Goal: Task Accomplishment & Management: Complete application form

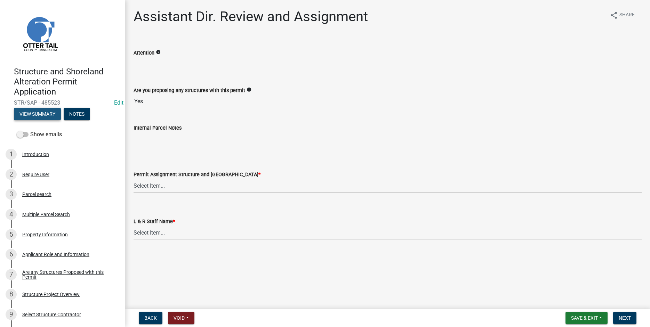
click at [27, 115] on button "View Summary" at bounding box center [37, 114] width 47 height 13
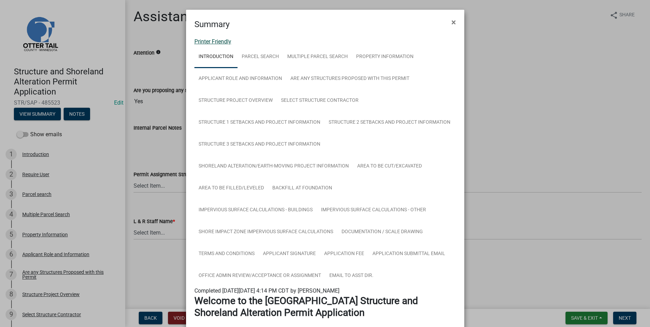
click at [209, 42] on link "Printer Friendly" at bounding box center [212, 41] width 37 height 7
click at [202, 43] on link "Printer Friendly" at bounding box center [212, 41] width 37 height 7
click at [454, 22] on span "×" at bounding box center [454, 22] width 5 height 10
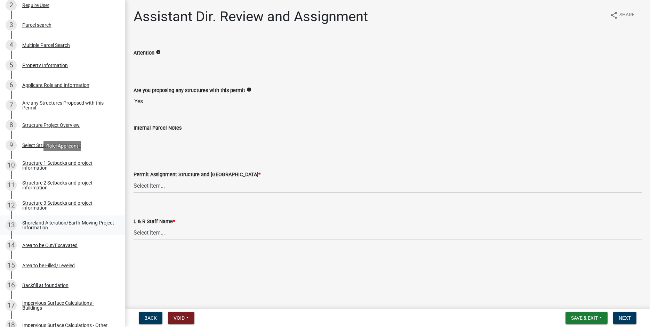
scroll to position [248, 0]
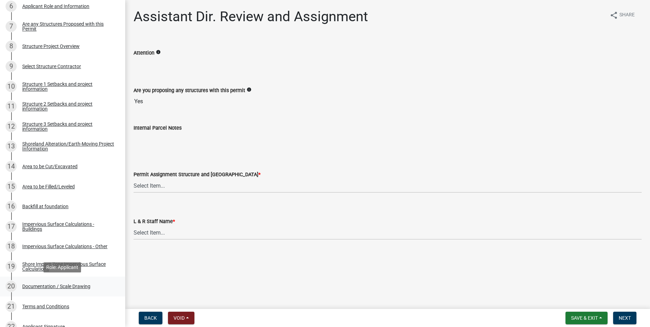
click at [30, 288] on div "Documentation / Scale Drawing" at bounding box center [56, 286] width 68 height 5
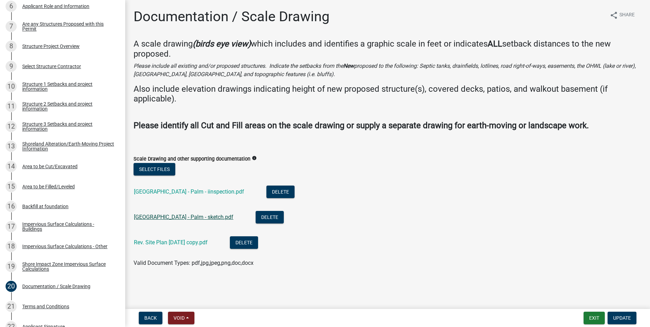
click at [171, 218] on link "38574 Eldorado Beach Rd - Palm - sketch.pdf" at bounding box center [183, 217] width 99 height 7
click at [152, 241] on link "Rev. Site Plan 8.28.25 copy.pdf" at bounding box center [171, 242] width 74 height 7
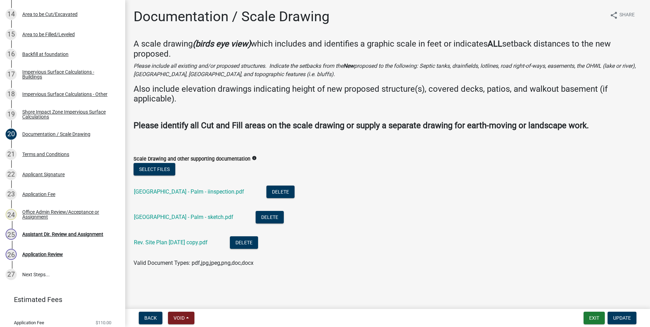
scroll to position [423, 0]
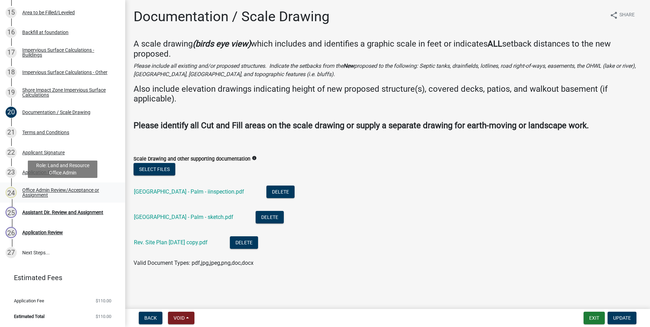
click at [33, 193] on div "Office Admin Review/Acceptance or Assignment" at bounding box center [68, 193] width 92 height 10
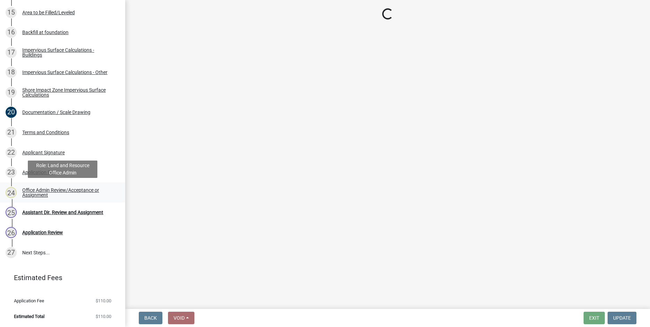
select select "587f38f5-c90e-4c12-9e10-d3e23909bbca"
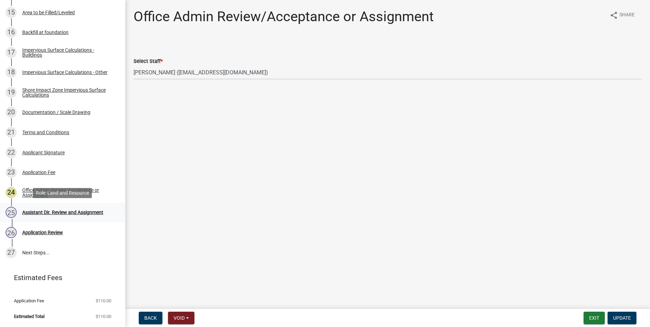
click at [41, 211] on div "Assistant Dir. Review and Assignment" at bounding box center [62, 212] width 81 height 5
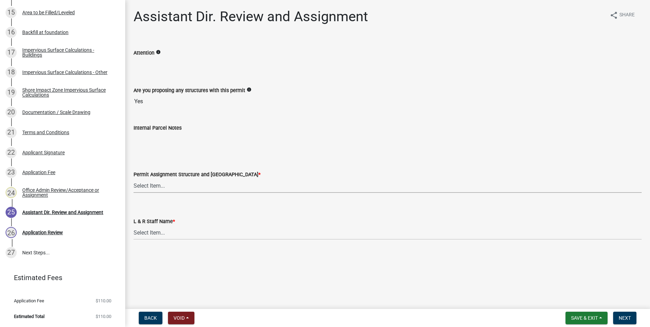
click at [134, 179] on select "Select Item... [PERSON_NAME] ([EMAIL_ADDRESS][DOMAIN_NAME]) [PERSON_NAME] ([EMA…" at bounding box center [388, 186] width 508 height 14
click option "[PERSON_NAME] ([EMAIL_ADDRESS][DOMAIN_NAME])" at bounding box center [0, 0] width 0 height 0
select select "59604e5d-1b2c-4ad9-afb6-8cdca293e639"
click at [134, 226] on select "Select Item... [PERSON_NAME] [PERSON_NAME] [PERSON_NAME] [PERSON_NAME] [PERSON_…" at bounding box center [388, 233] width 508 height 14
click option "[PERSON_NAME]" at bounding box center [0, 0] width 0 height 0
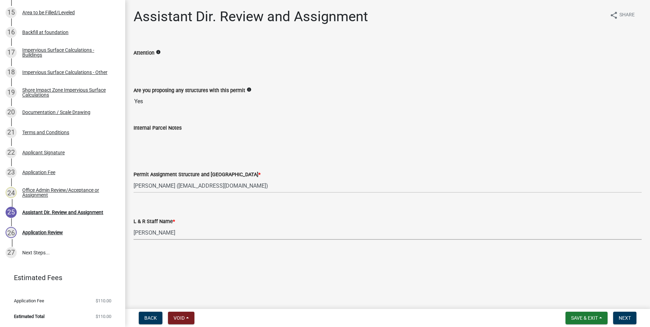
select select "190fd4c8-42ef-492b-a4a0-a0213555944c"
click at [627, 315] on button "Next" at bounding box center [624, 318] width 23 height 13
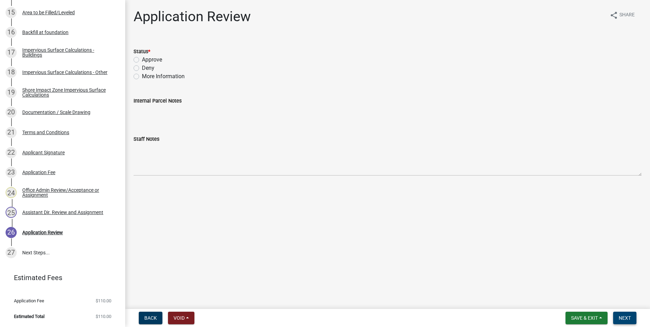
click at [626, 317] on span "Next" at bounding box center [625, 319] width 12 height 6
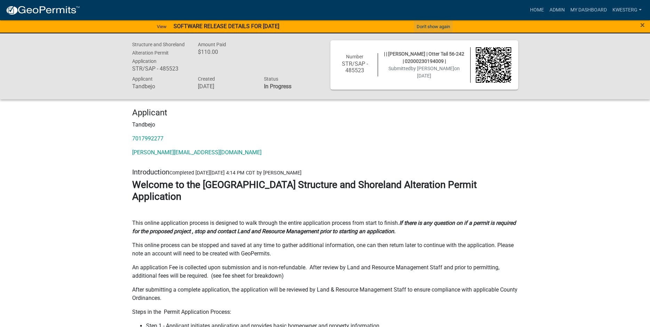
click at [436, 26] on button "Don't show again" at bounding box center [433, 26] width 39 height 11
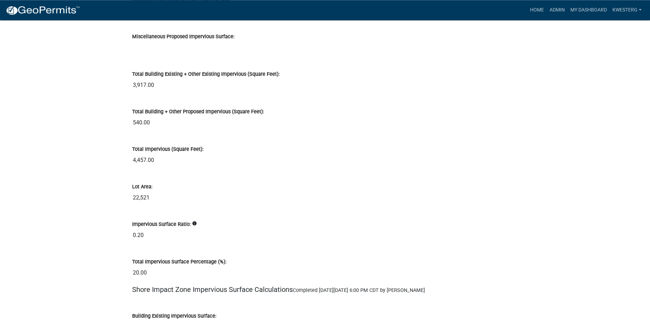
scroll to position [6919, 0]
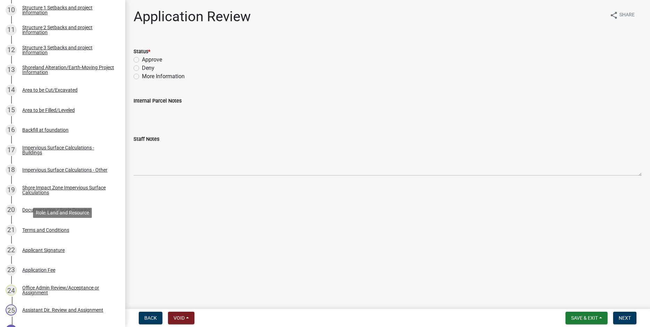
scroll to position [423, 0]
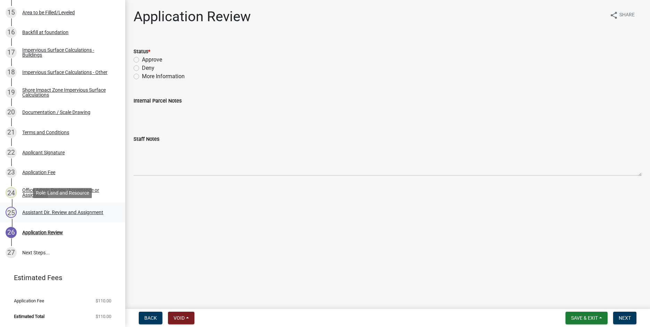
click at [62, 209] on div "25 Assistant Dir. Review and Assignment" at bounding box center [60, 212] width 109 height 11
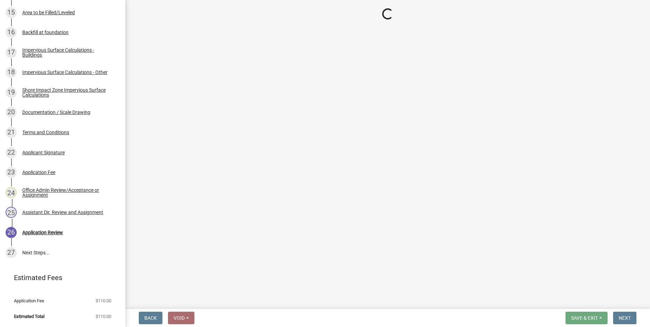
select select "59604e5d-1b2c-4ad9-afb6-8cdca293e639"
select select "190fd4c8-42ef-492b-a4a0-a0213555944c"
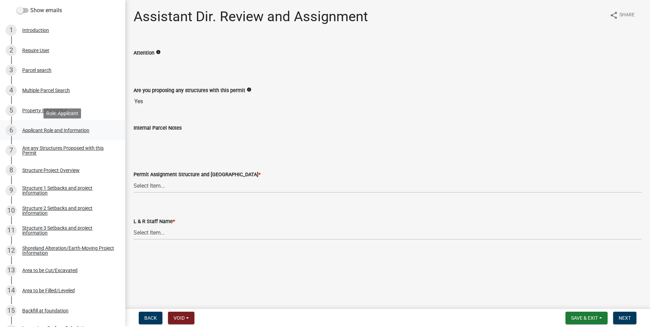
scroll to position [35, 0]
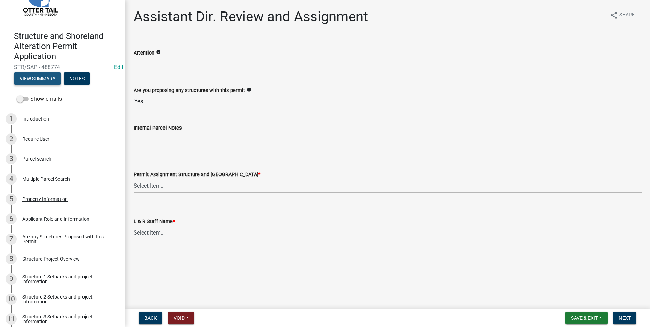
click at [34, 77] on button "View Summary" at bounding box center [37, 78] width 47 height 13
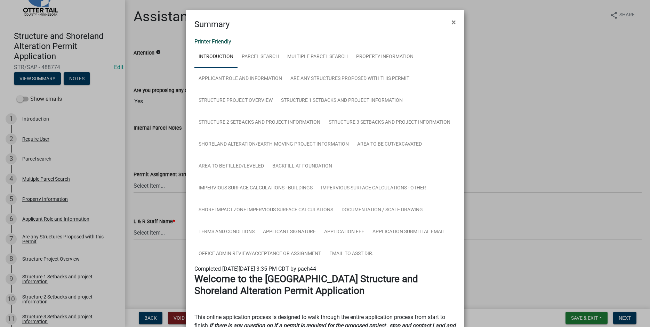
click at [208, 43] on link "Printer Friendly" at bounding box center [212, 41] width 37 height 7
click at [453, 22] on span "×" at bounding box center [454, 22] width 5 height 10
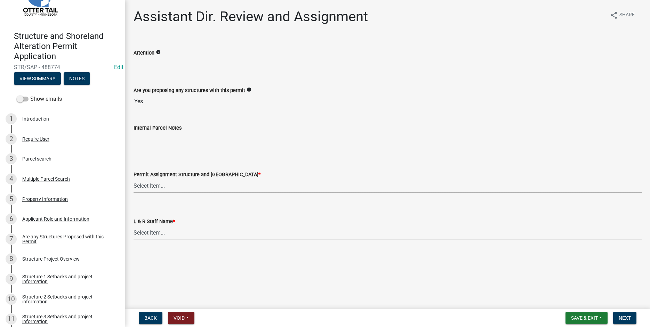
click at [134, 179] on select "Select Item... Alexis Newark (anewark@ottertailcounty.gov) Amy Busko (abusko@ot…" at bounding box center [388, 186] width 508 height 14
click option "[PERSON_NAME] ([EMAIL_ADDRESS][DOMAIN_NAME])" at bounding box center [0, 0] width 0 height 0
select select "89a5be53-38a7-49db-a5bb-3c2b1b47ac21"
click at [134, 226] on select "Select Item... Alexis Newark Amy Busko Andrea Perales Brittany Tollefson Christ…" at bounding box center [388, 233] width 508 height 14
click option "[PERSON_NAME]" at bounding box center [0, 0] width 0 height 0
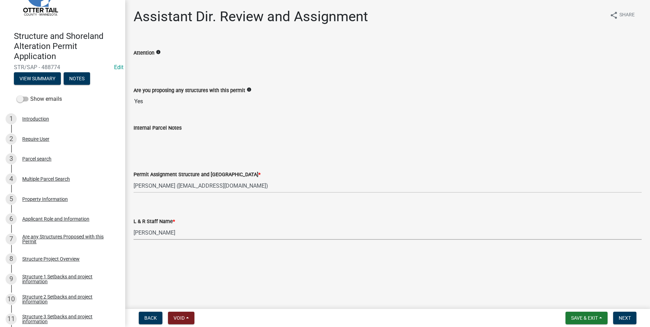
click at [134, 226] on select "Select Item... Alexis Newark Amy Busko Andrea Perales Brittany Tollefson Christ…" at bounding box center [388, 233] width 508 height 14
click option "Sheila Dahl" at bounding box center [0, 0] width 0 height 0
select select "67745ee8-7159-4960-80f9-a638286b467c"
click at [631, 317] on span "Next" at bounding box center [625, 319] width 12 height 6
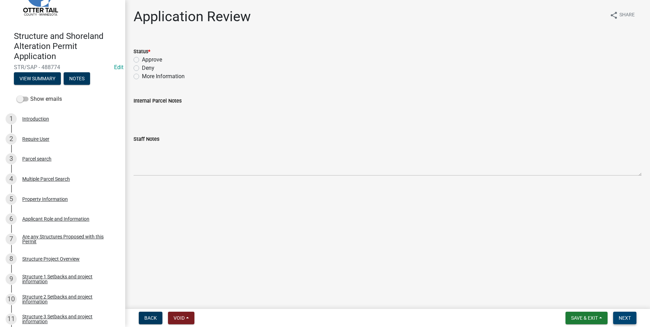
click at [620, 321] on span "Next" at bounding box center [625, 319] width 12 height 6
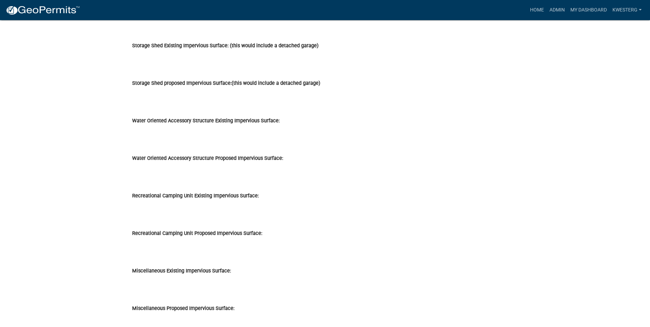
scroll to position [5606, 0]
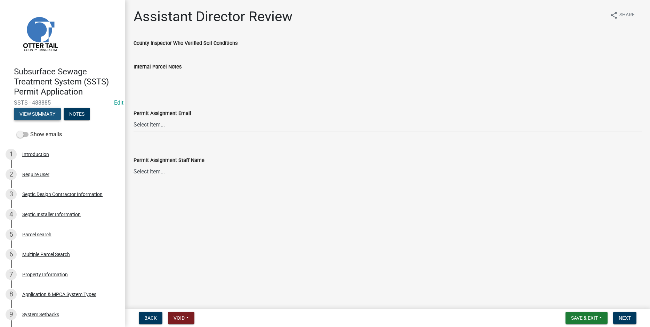
click at [41, 116] on button "View Summary" at bounding box center [37, 114] width 47 height 13
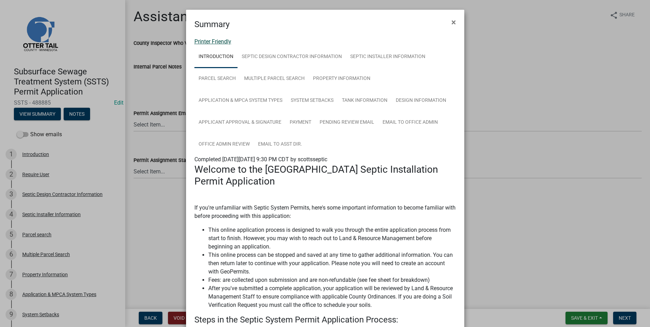
click at [214, 39] on link "Printer Friendly" at bounding box center [212, 41] width 37 height 7
click at [455, 21] on span "×" at bounding box center [454, 22] width 5 height 10
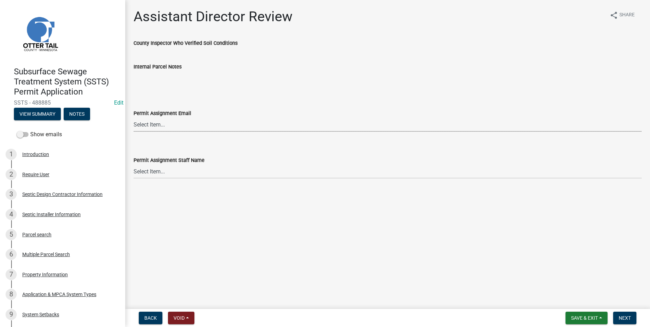
click at [134, 118] on select "Select Item... [PERSON_NAME] ([EMAIL_ADDRESS][DOMAIN_NAME]) [PERSON_NAME] ([EMA…" at bounding box center [388, 125] width 508 height 14
click option "[PERSON_NAME] ([EMAIL_ADDRESS][DOMAIN_NAME])" at bounding box center [0, 0] width 0 height 0
select select "46a67eee-2c7d-4579-9973-15a8b9f9d8c4"
click at [134, 165] on select "Select Item... [PERSON_NAME] [PERSON_NAME] [PERSON_NAME] [PERSON_NAME] [PERSON_…" at bounding box center [388, 172] width 508 height 14
click option "[PERSON_NAME]" at bounding box center [0, 0] width 0 height 0
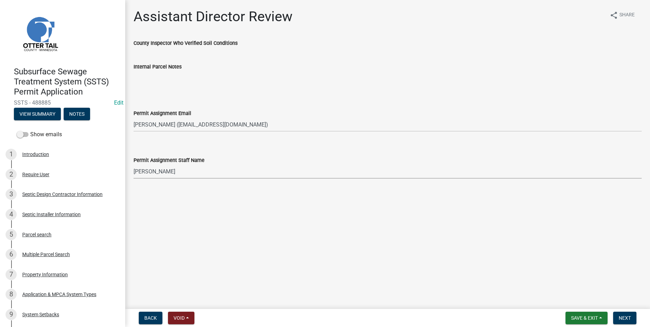
select select "f6a741f6-6d10-4601-9562-2e8ce244b7e0"
click at [629, 319] on span "Next" at bounding box center [625, 319] width 12 height 6
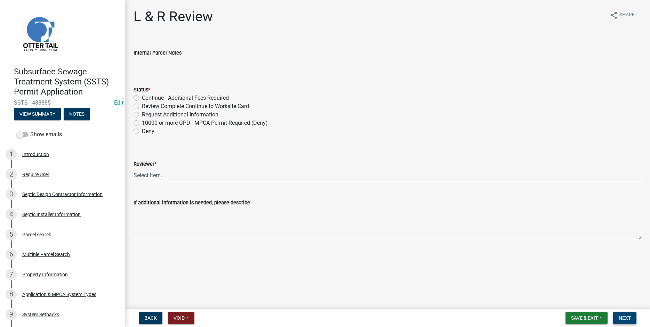
click at [625, 320] on span "Next" at bounding box center [625, 319] width 12 height 6
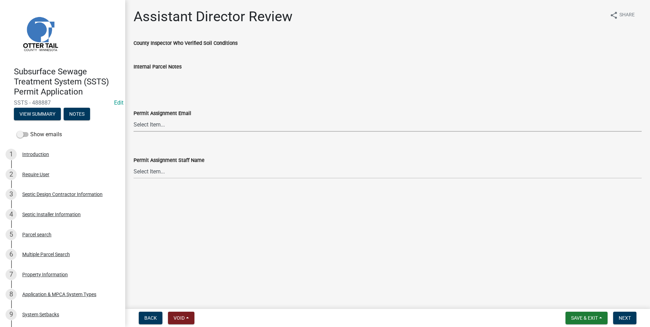
click at [134, 118] on select "Select Item... [PERSON_NAME] ([EMAIL_ADDRESS][DOMAIN_NAME]) [PERSON_NAME] ([EMA…" at bounding box center [388, 125] width 508 height 14
click option "[PERSON_NAME] ([EMAIL_ADDRESS][DOMAIN_NAME])" at bounding box center [0, 0] width 0 height 0
select select "46a67eee-2c7d-4579-9973-15a8b9f9d8c4"
click at [134, 165] on select "Select Item... [PERSON_NAME] [PERSON_NAME] [PERSON_NAME] [PERSON_NAME] [PERSON_…" at bounding box center [388, 172] width 508 height 14
click option "[PERSON_NAME]" at bounding box center [0, 0] width 0 height 0
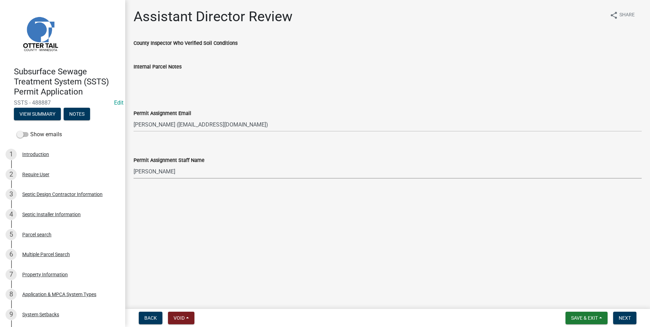
select select "f6a741f6-6d10-4601-9562-2e8ce244b7e0"
click at [624, 317] on span "Next" at bounding box center [625, 319] width 12 height 6
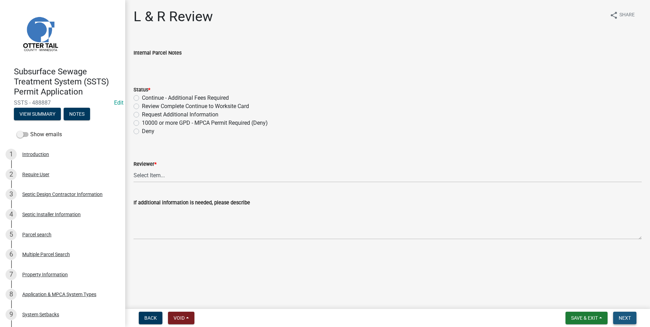
click at [620, 319] on span "Next" at bounding box center [625, 319] width 12 height 6
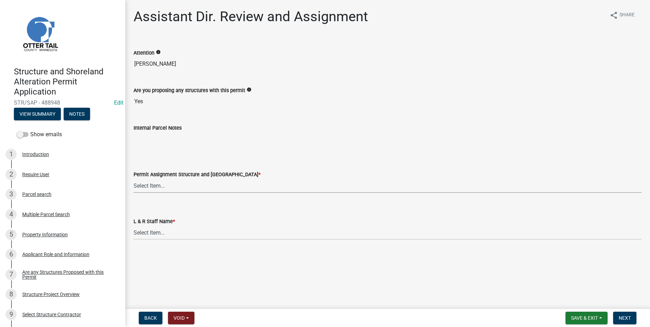
click at [134, 179] on select "Select Item... [PERSON_NAME] ([EMAIL_ADDRESS][DOMAIN_NAME]) [PERSON_NAME] ([EMA…" at bounding box center [388, 186] width 508 height 14
click option "[PERSON_NAME] ([EMAIL_ADDRESS][DOMAIN_NAME])" at bounding box center [0, 0] width 0 height 0
select select "59604e5d-1b2c-4ad9-afb6-8cdca293e639"
click at [134, 226] on select "Select Item... [PERSON_NAME] [PERSON_NAME] [PERSON_NAME] [PERSON_NAME] [PERSON_…" at bounding box center [388, 233] width 508 height 14
click option "[PERSON_NAME]" at bounding box center [0, 0] width 0 height 0
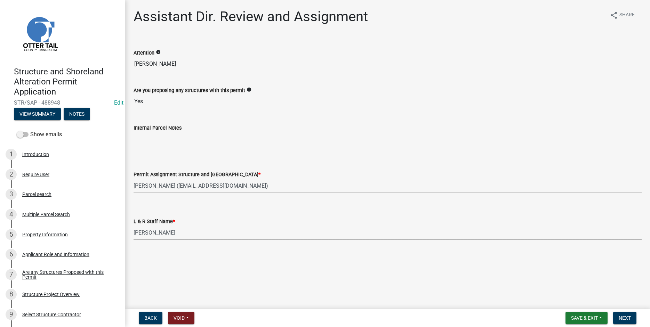
select select "190fd4c8-42ef-492b-a4a0-a0213555944c"
click at [626, 318] on span "Next" at bounding box center [625, 319] width 12 height 6
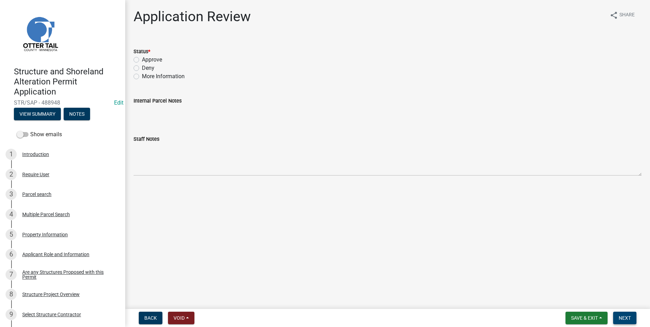
click at [624, 318] on span "Next" at bounding box center [625, 319] width 12 height 6
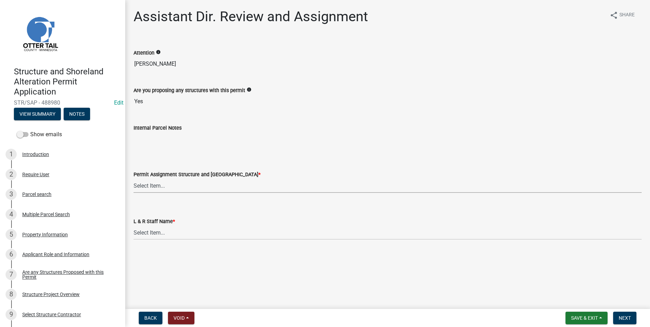
click at [134, 179] on select "Select Item... Alexis Newark (anewark@ottertailcounty.gov) Amy Busko (abusko@ot…" at bounding box center [388, 186] width 508 height 14
click option "[PERSON_NAME] ([EMAIL_ADDRESS][DOMAIN_NAME])" at bounding box center [0, 0] width 0 height 0
select select "46a67eee-2c7d-4579-9973-15a8b9f9d8c4"
click at [134, 226] on select "Select Item... [PERSON_NAME] [PERSON_NAME] [PERSON_NAME] [PERSON_NAME] [PERSON_…" at bounding box center [388, 233] width 508 height 14
click option "[PERSON_NAME]" at bounding box center [0, 0] width 0 height 0
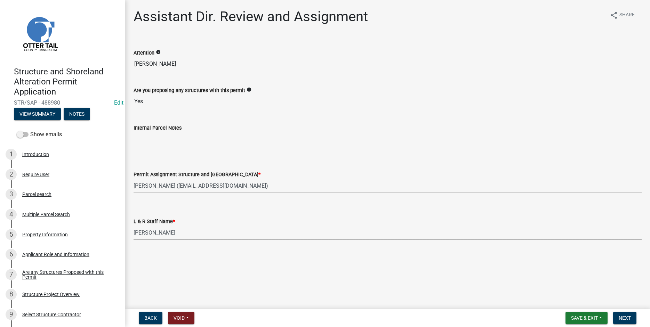
select select "f6a741f6-6d10-4601-9562-2e8ce244b7e0"
click at [625, 317] on span "Next" at bounding box center [625, 319] width 12 height 6
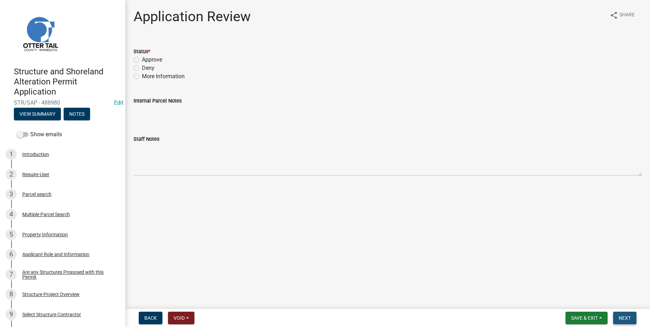
click at [624, 317] on span "Next" at bounding box center [625, 319] width 12 height 6
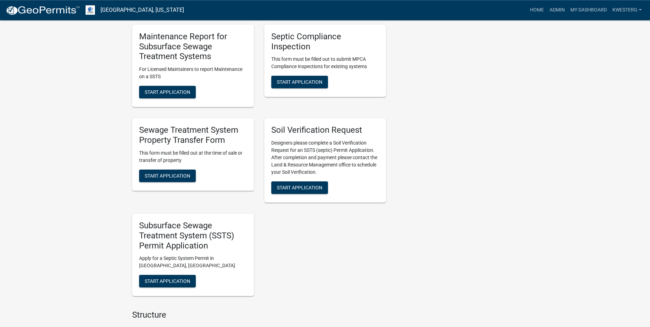
scroll to position [311, 0]
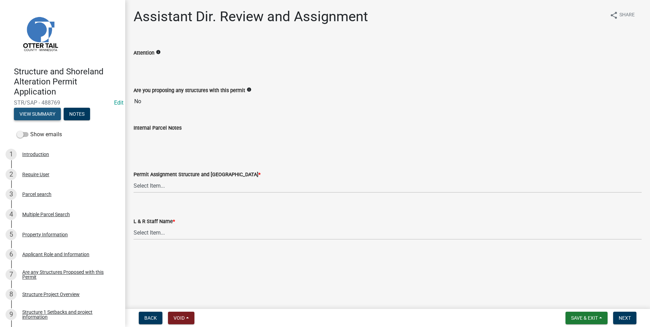
click at [39, 114] on button "View Summary" at bounding box center [37, 114] width 47 height 13
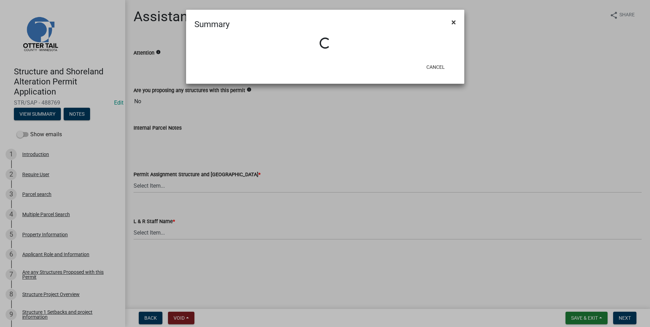
click at [453, 19] on span "×" at bounding box center [454, 22] width 5 height 10
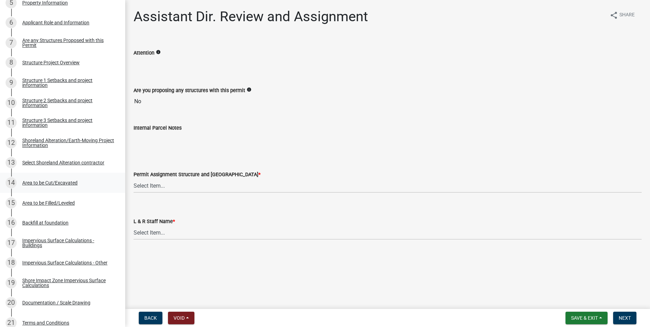
scroll to position [248, 0]
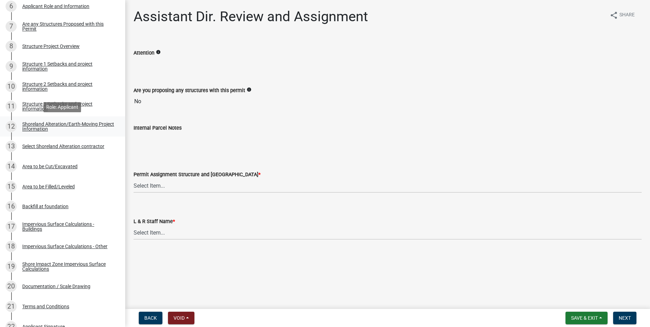
click at [33, 126] on div "Shoreland Alteration/Earth-Moving Project Information" at bounding box center [68, 127] width 92 height 10
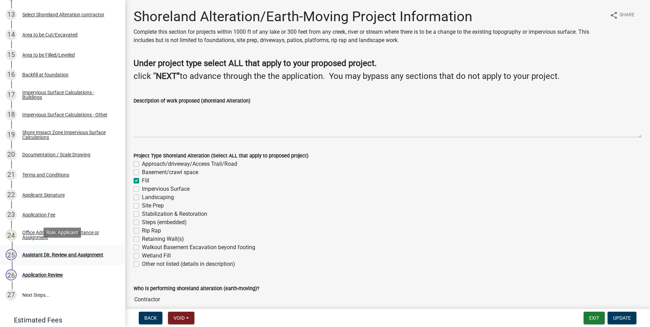
scroll to position [382, 0]
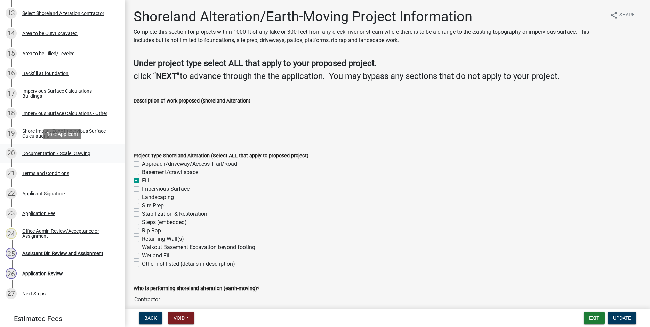
click at [36, 153] on div "Documentation / Scale Drawing" at bounding box center [56, 153] width 68 height 5
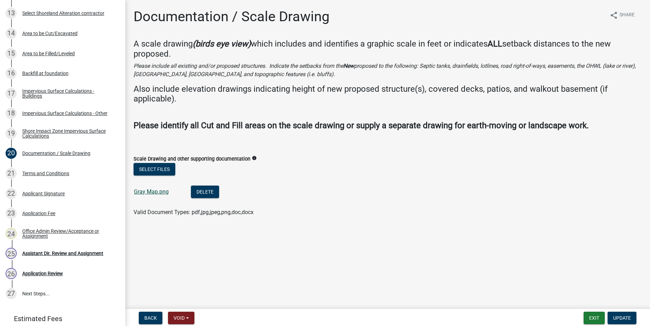
click at [151, 193] on link "Gray Map.png" at bounding box center [151, 192] width 35 height 7
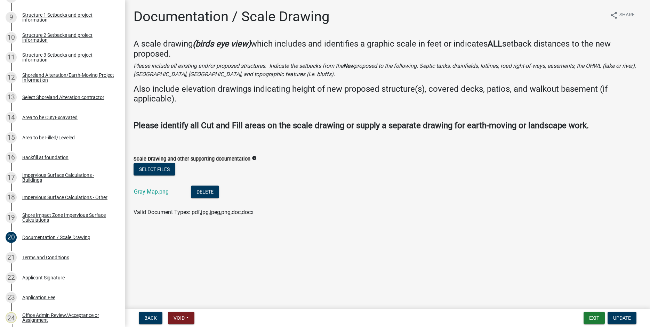
scroll to position [355, 0]
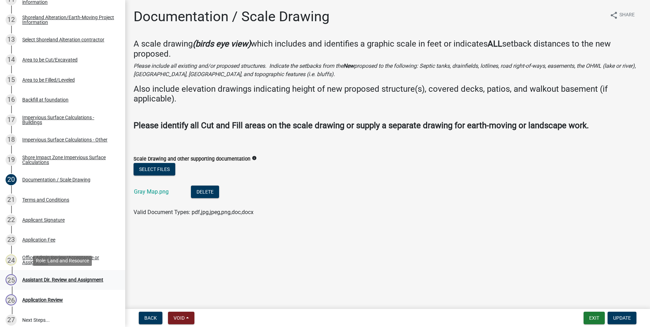
click at [41, 282] on div "Assistant Dir. Review and Assignment" at bounding box center [62, 280] width 81 height 5
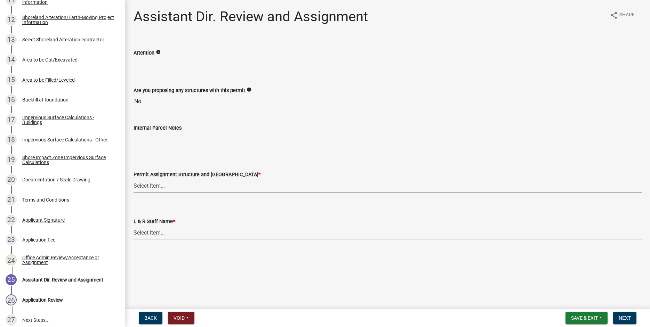
click at [134, 179] on select "Select Item... [PERSON_NAME] ([EMAIL_ADDRESS][DOMAIN_NAME]) [PERSON_NAME] ([EMA…" at bounding box center [388, 186] width 508 height 14
click option "[PERSON_NAME] ([EMAIL_ADDRESS][DOMAIN_NAME])" at bounding box center [0, 0] width 0 height 0
select select "989828fc-18e1-4803-8552-4d2c3470160b"
click at [134, 226] on select "Select Item... [PERSON_NAME] [PERSON_NAME] [PERSON_NAME] [PERSON_NAME] [PERSON_…" at bounding box center [388, 233] width 508 height 14
click option "[PERSON_NAME]" at bounding box center [0, 0] width 0 height 0
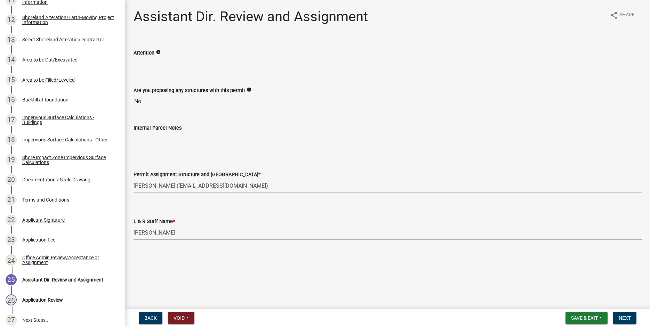
select select "f66be788-4dd6-459d-a9ec-6d83f4dfb709"
click at [627, 320] on span "Next" at bounding box center [625, 319] width 12 height 6
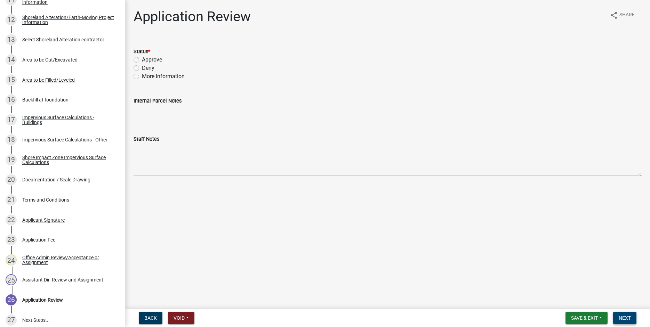
drag, startPoint x: 627, startPoint y: 321, endPoint x: 614, endPoint y: 310, distance: 16.8
click at [627, 321] on span "Next" at bounding box center [625, 319] width 12 height 6
